Goal: Information Seeking & Learning: Learn about a topic

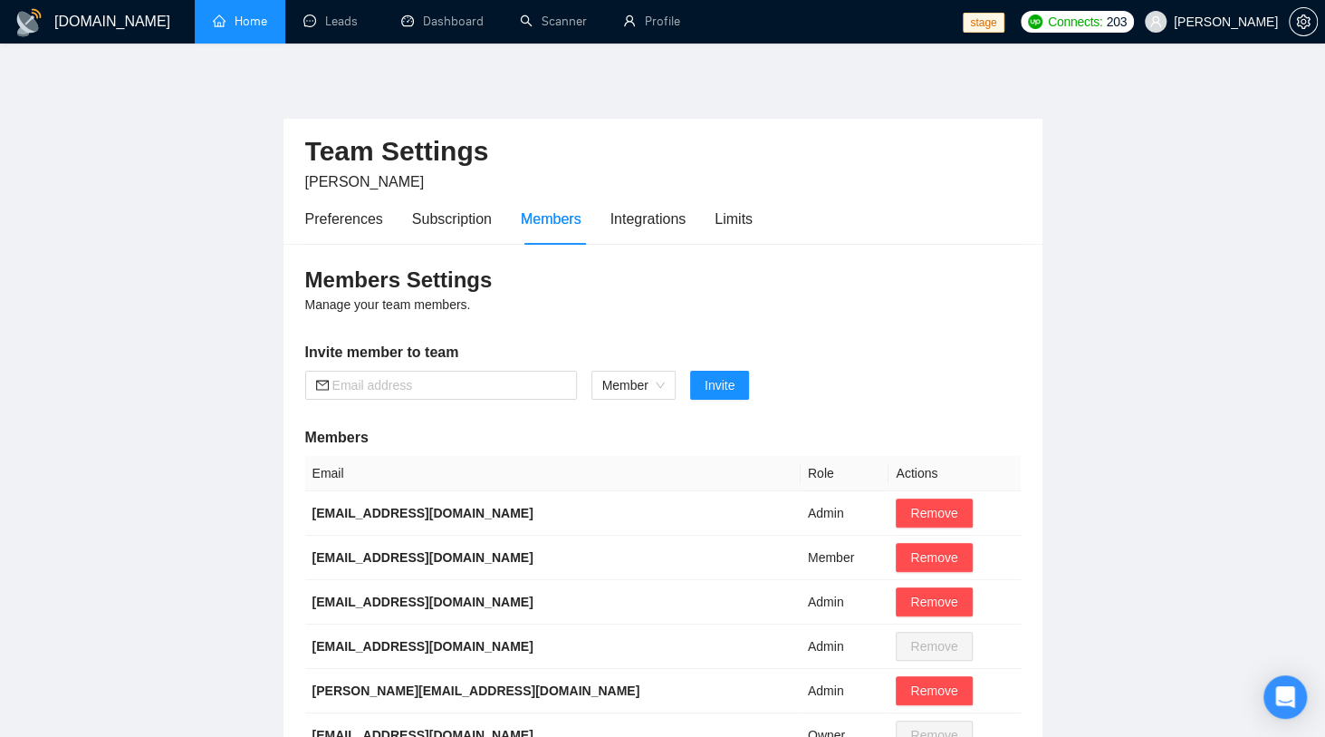
click at [237, 26] on link "Home" at bounding box center [240, 21] width 54 height 15
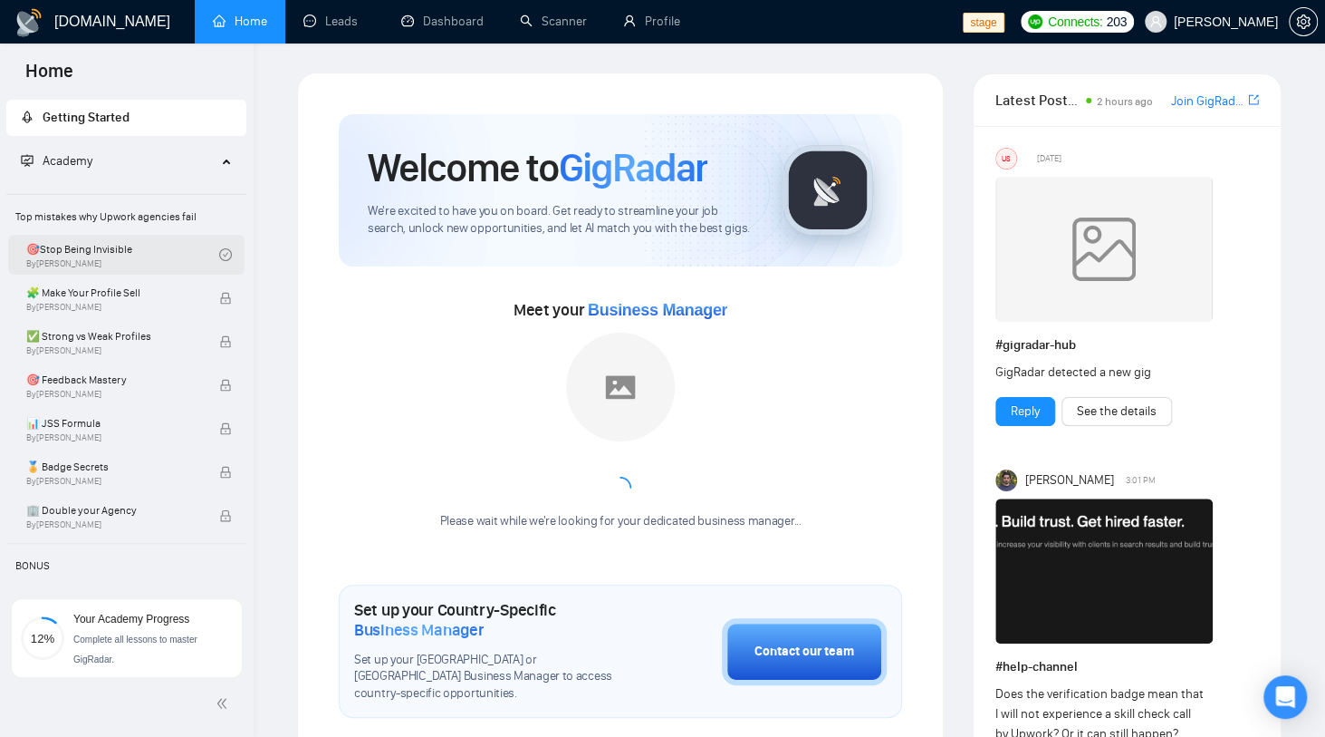
click at [114, 260] on link "🎯Stop Being Invisible By [PERSON_NAME]" at bounding box center [122, 255] width 193 height 40
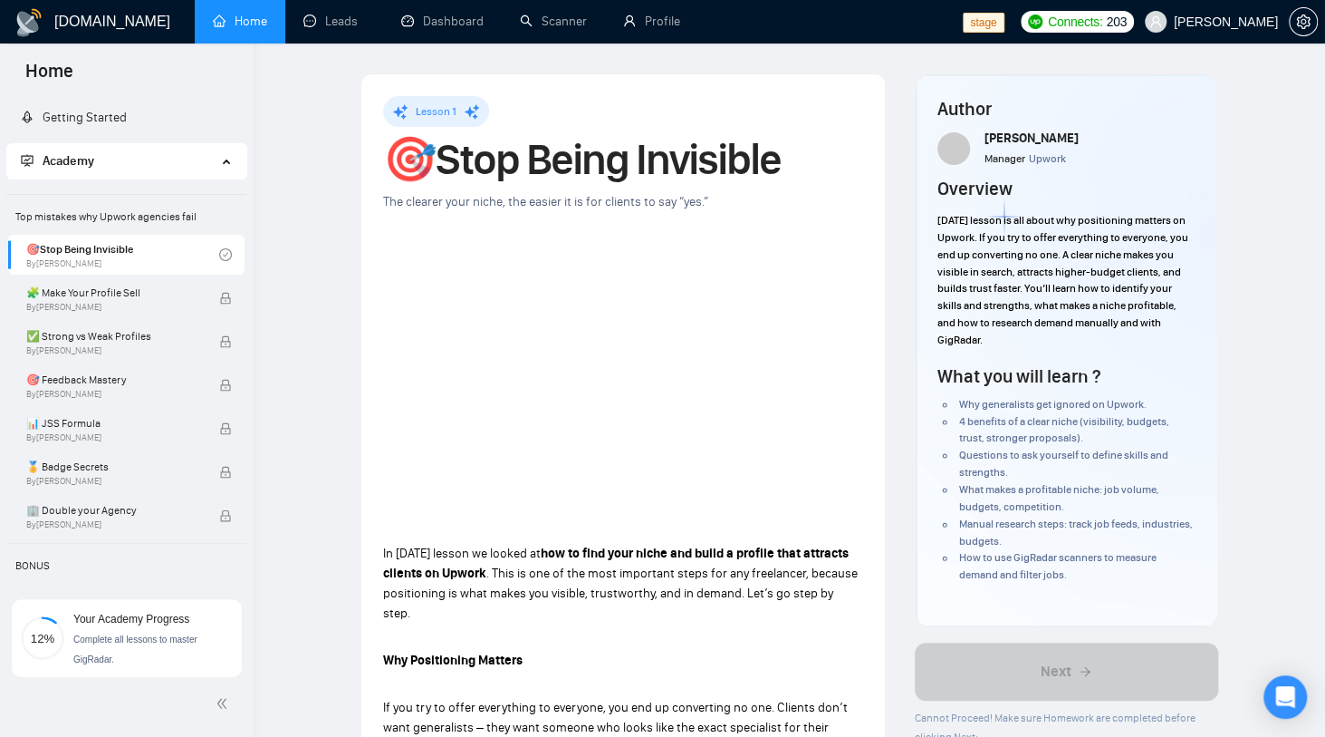
click at [951, 160] on span at bounding box center [954, 148] width 33 height 33
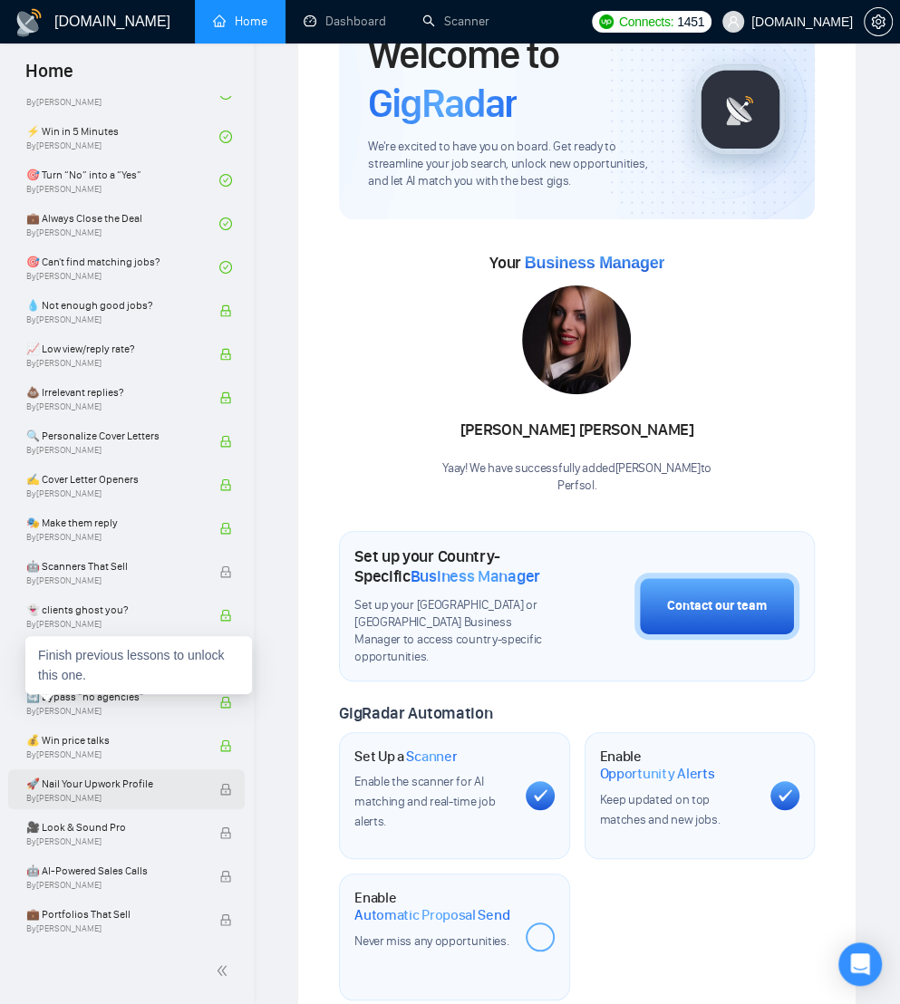
scroll to position [123, 0]
